Goal: Information Seeking & Learning: Learn about a topic

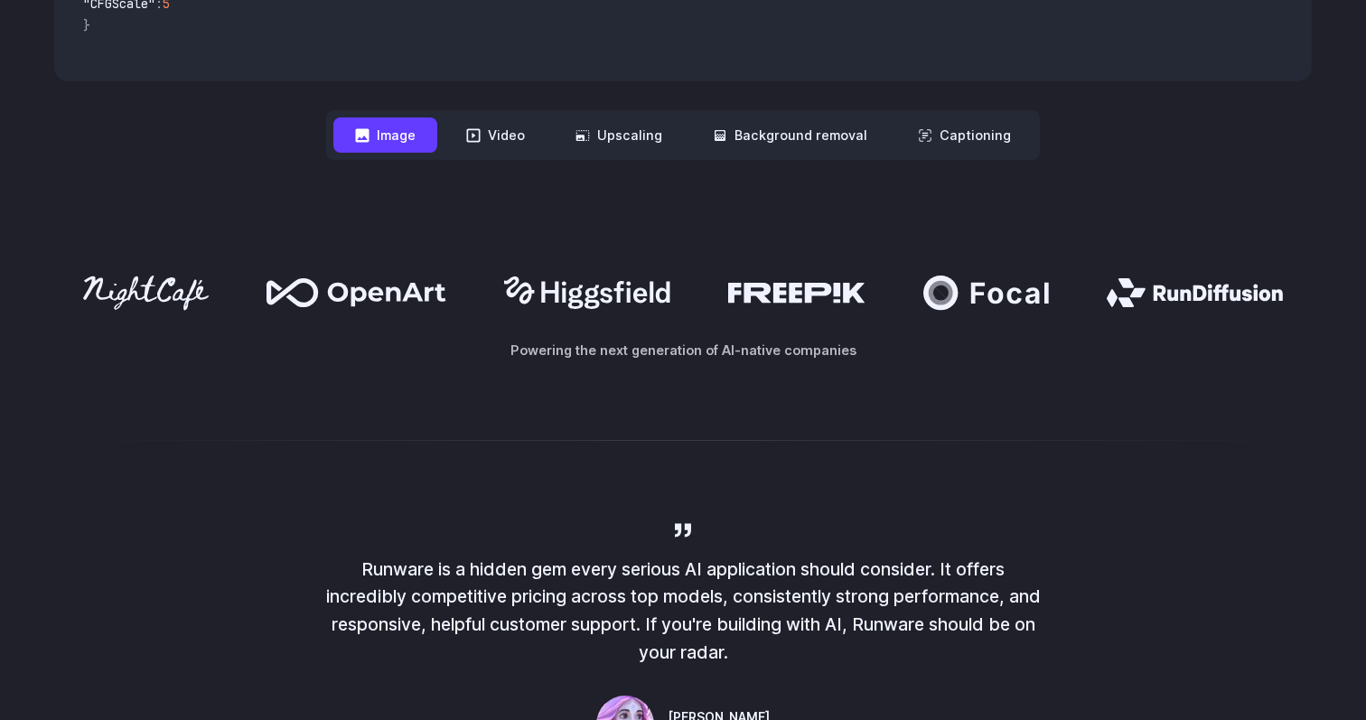
scroll to position [775, 0]
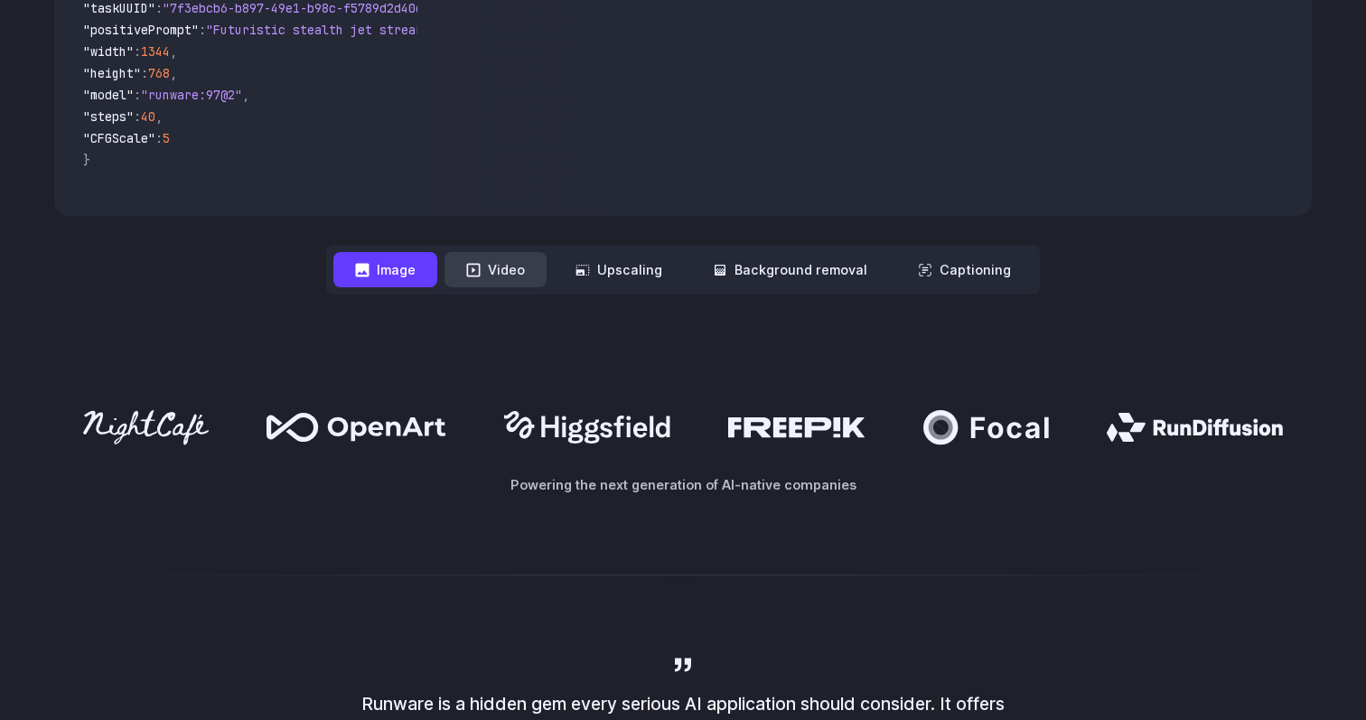
click at [524, 273] on button "Video" at bounding box center [495, 269] width 102 height 35
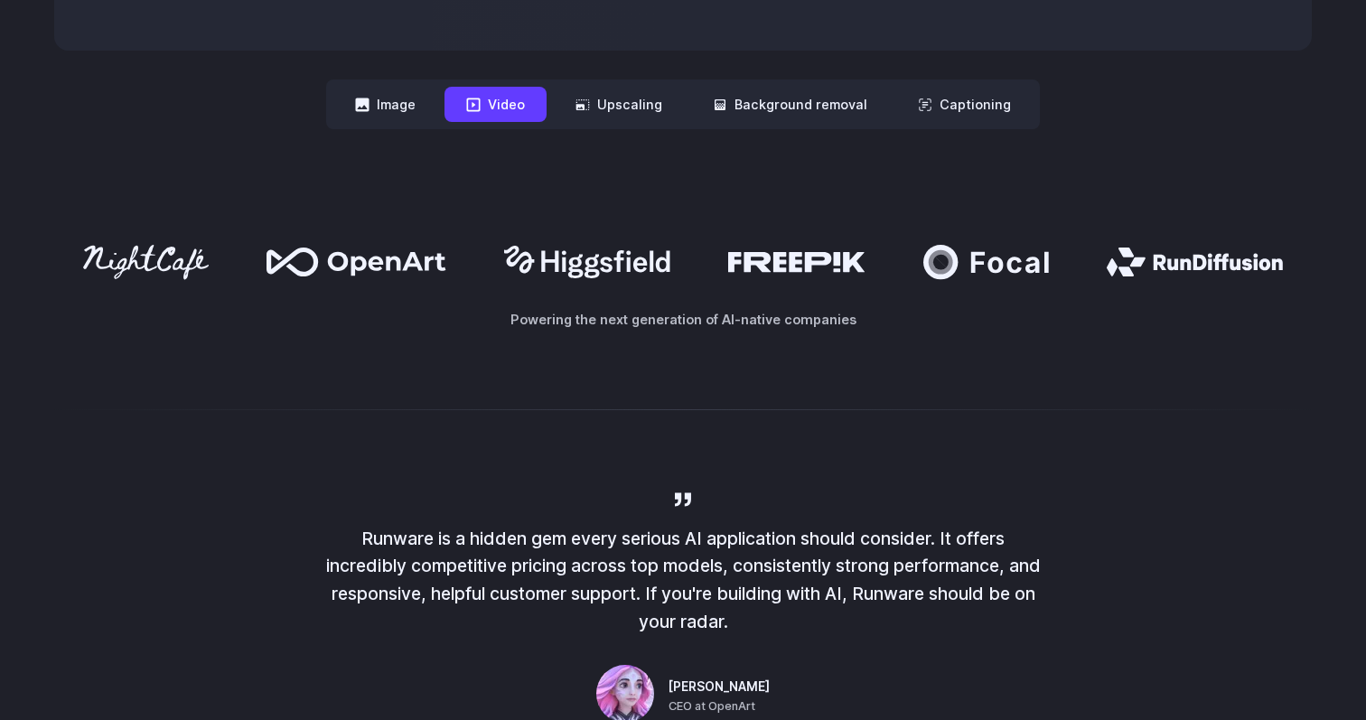
scroll to position [0, 0]
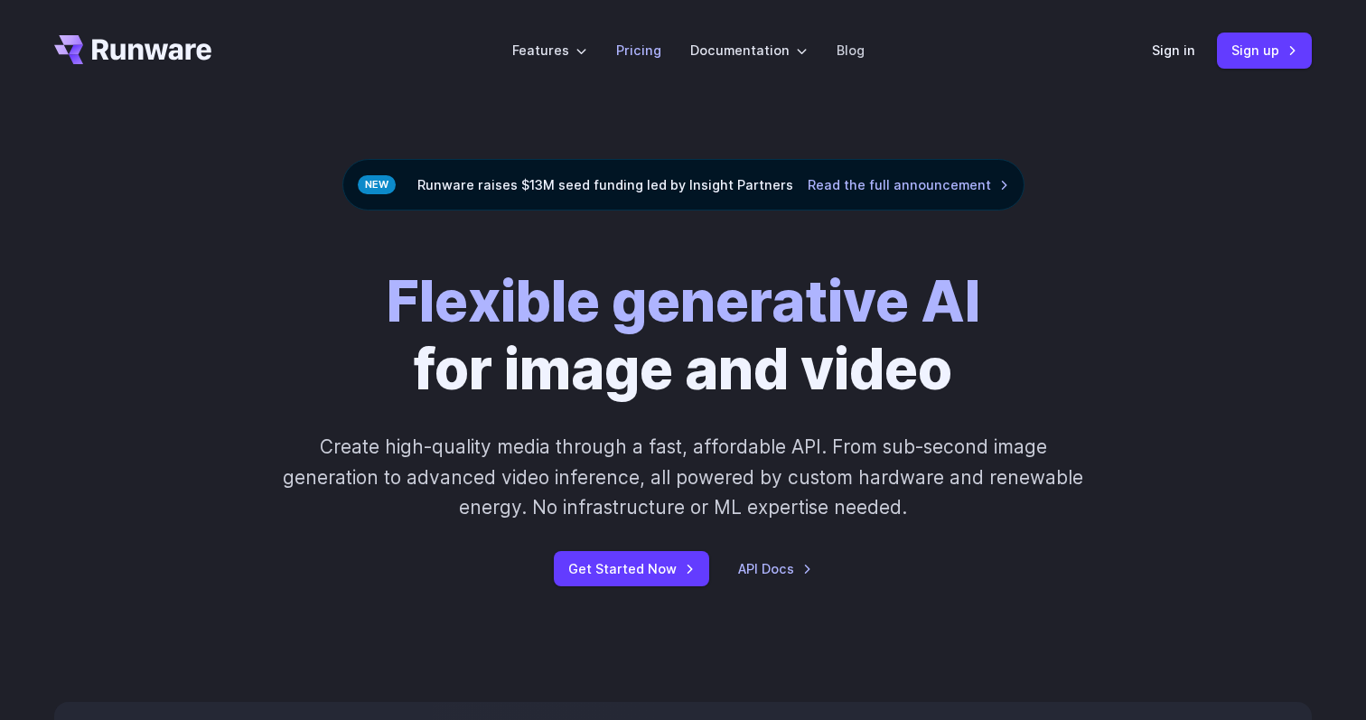
click at [627, 49] on link "Pricing" at bounding box center [638, 50] width 45 height 21
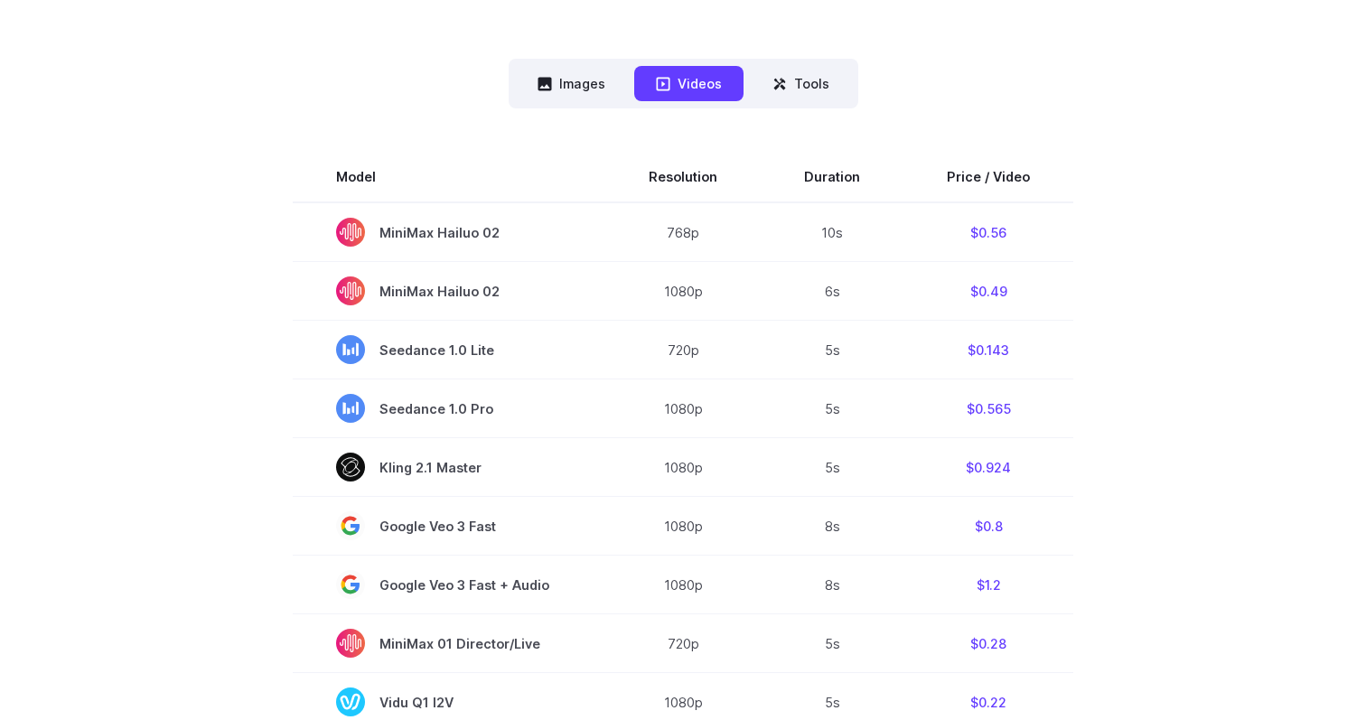
scroll to position [480, 0]
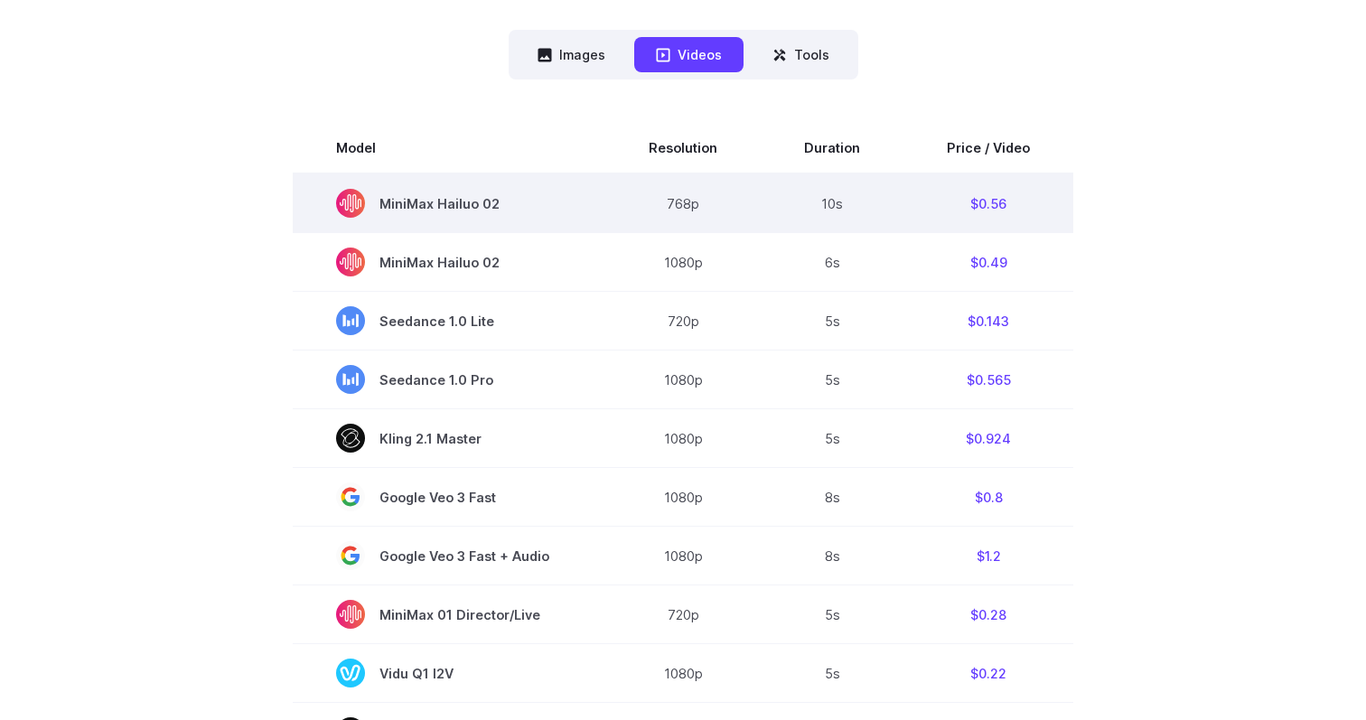
click at [584, 198] on td "MiniMax Hailuo 02" at bounding box center [449, 203] width 313 height 60
click at [567, 198] on td "MiniMax Hailuo 02" at bounding box center [449, 203] width 313 height 60
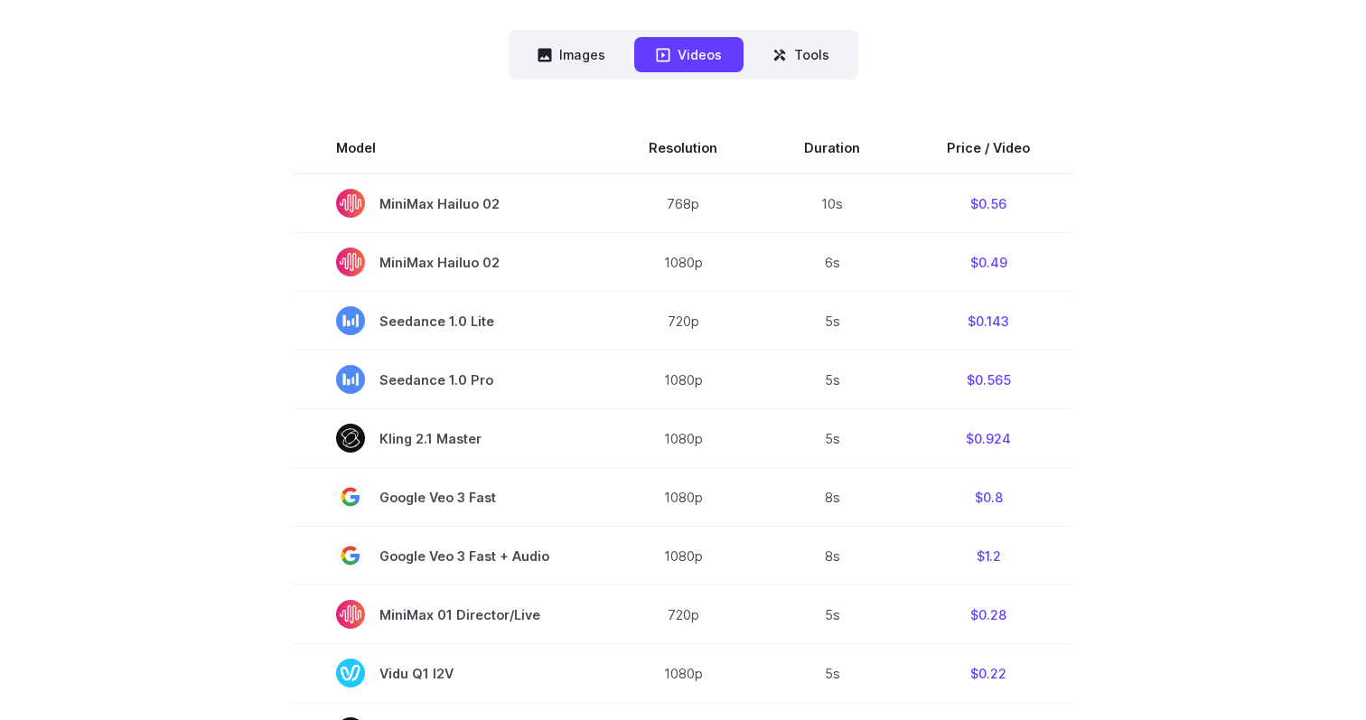
click at [520, 107] on div "Model Size Steps Price / Image FLUX.1 [schnell] 1024x1024 4 $0.0013 FLUX.1 [dev…" at bounding box center [682, 713] width 1257 height 1268
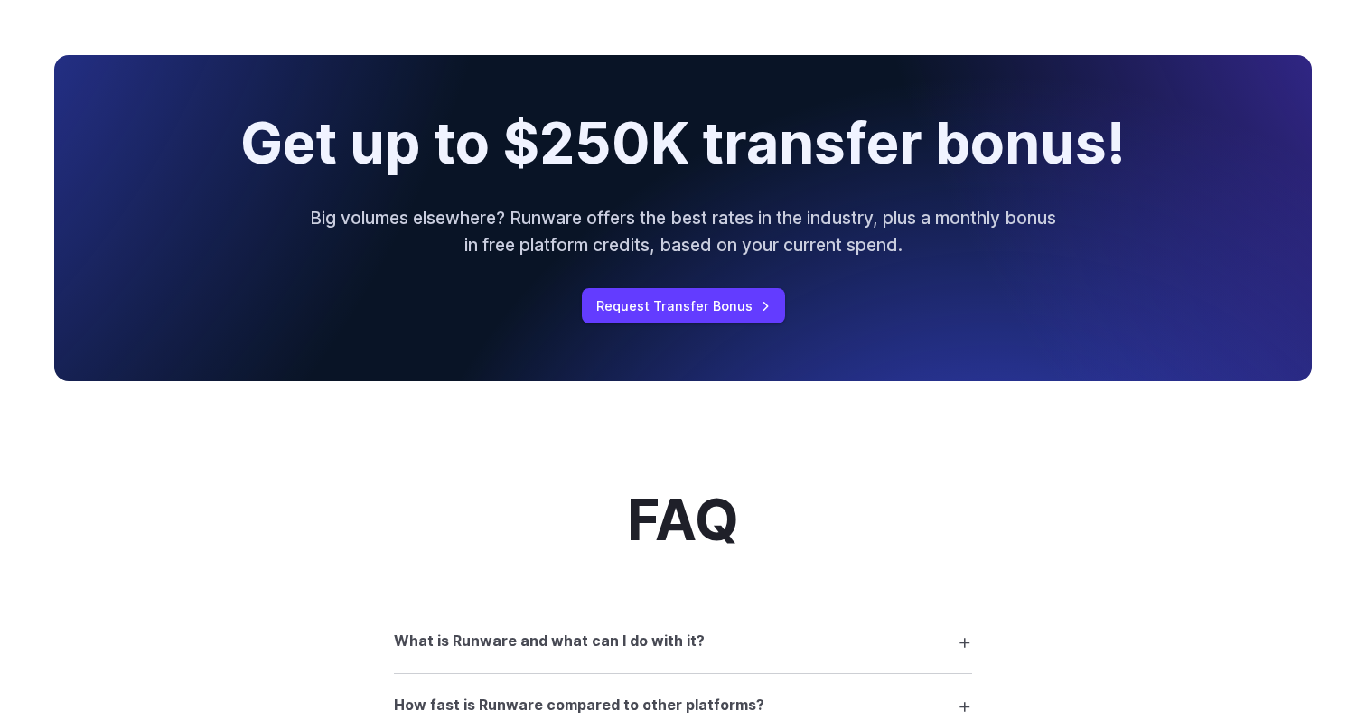
scroll to position [1963, 0]
